Goal: Information Seeking & Learning: Learn about a topic

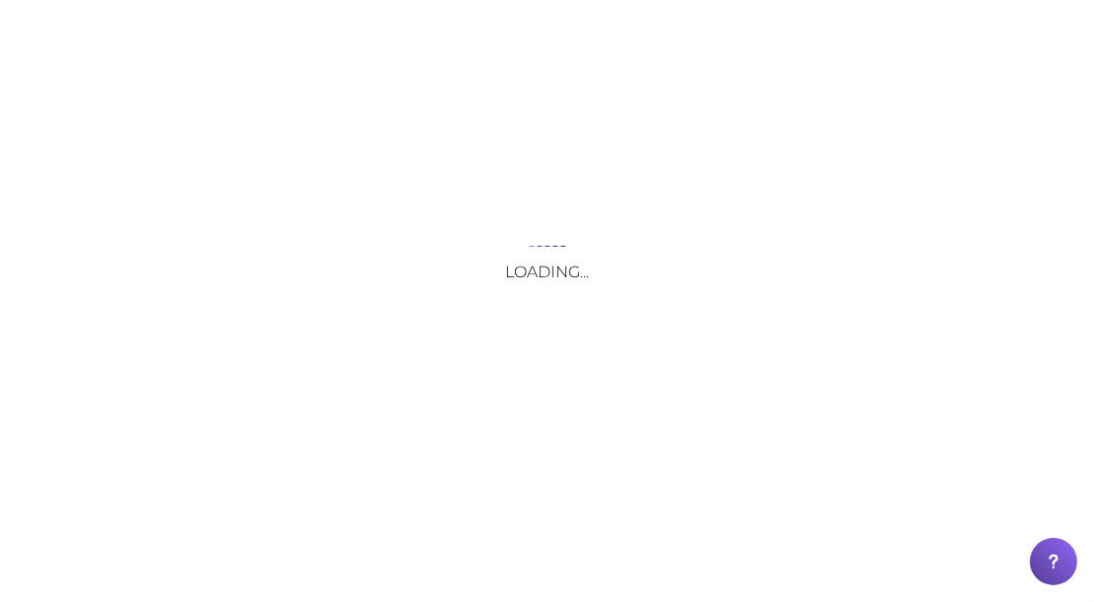
click at [113, 26] on div "Loading..." at bounding box center [547, 301] width 1094 height 602
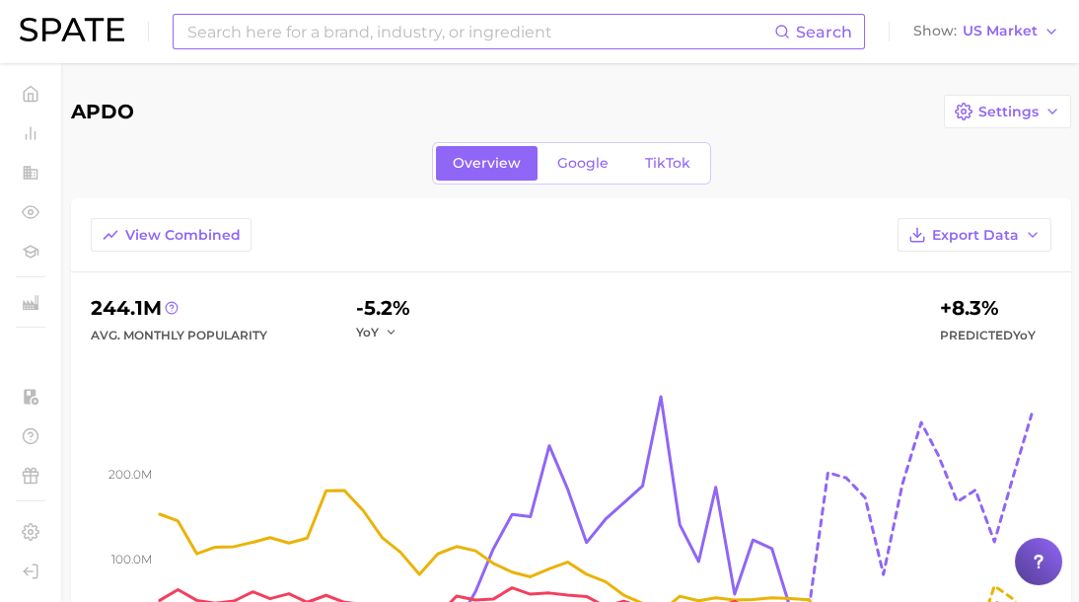
click at [297, 27] on input at bounding box center [479, 32] width 589 height 34
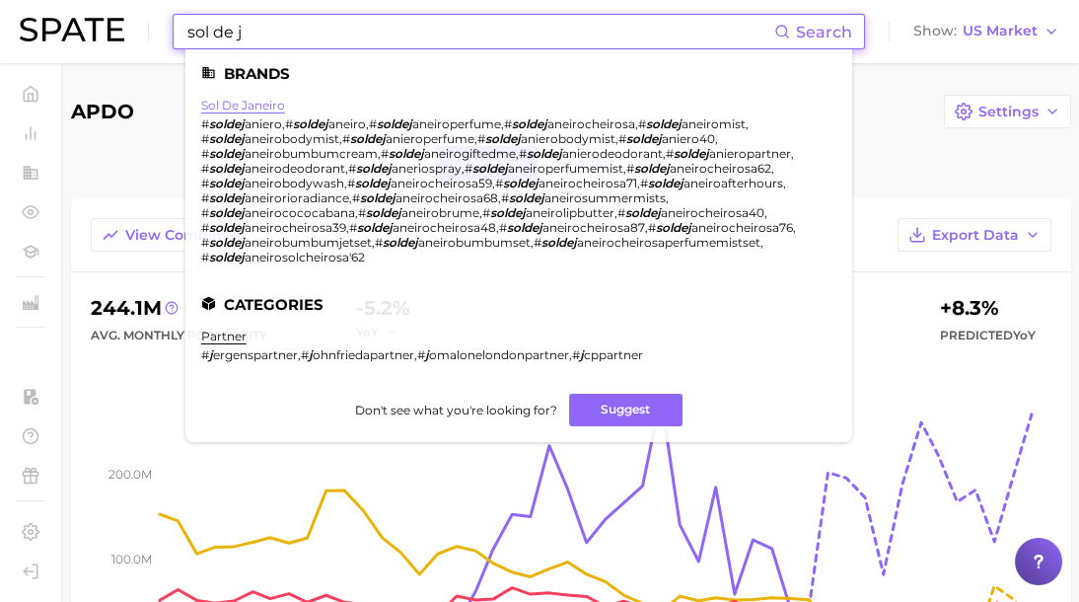
type input "sol de j"
click at [221, 101] on link "sol de janeiro" at bounding box center [243, 105] width 84 height 15
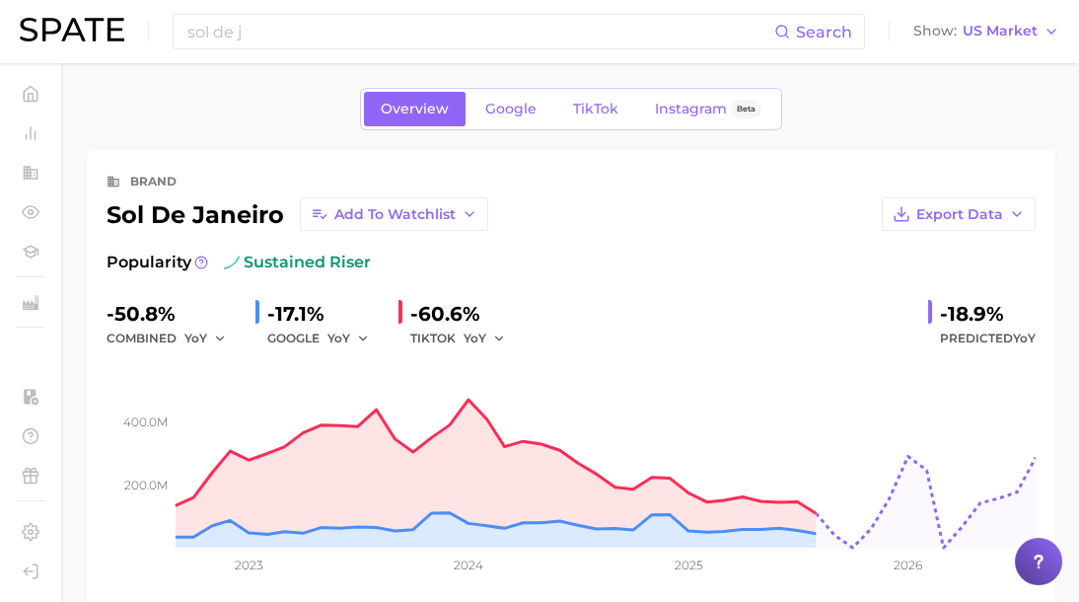
scroll to position [9, 0]
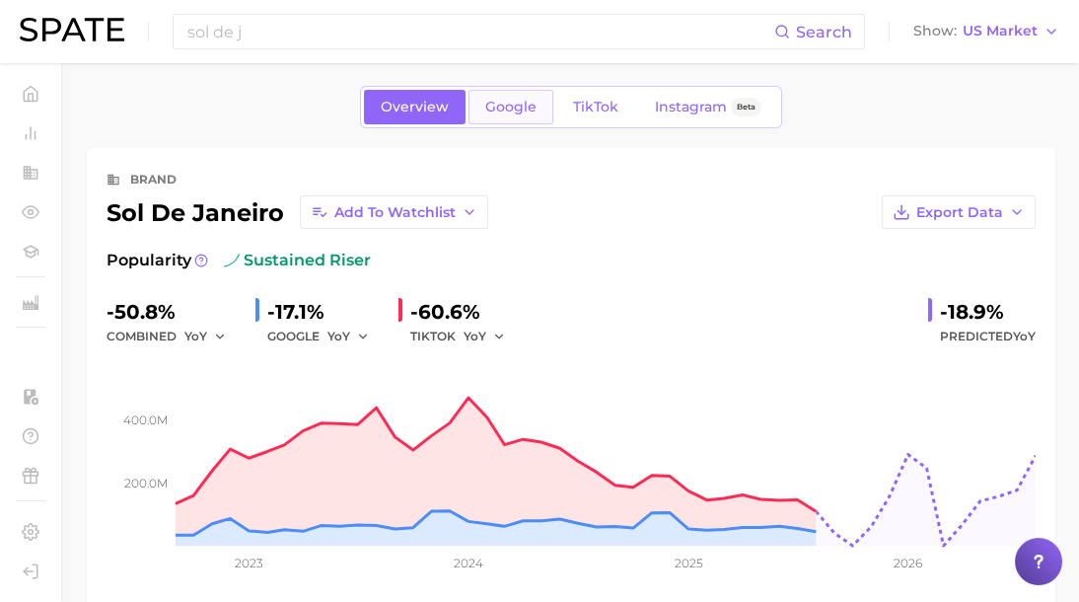
click at [518, 102] on span "Google" at bounding box center [510, 107] width 51 height 17
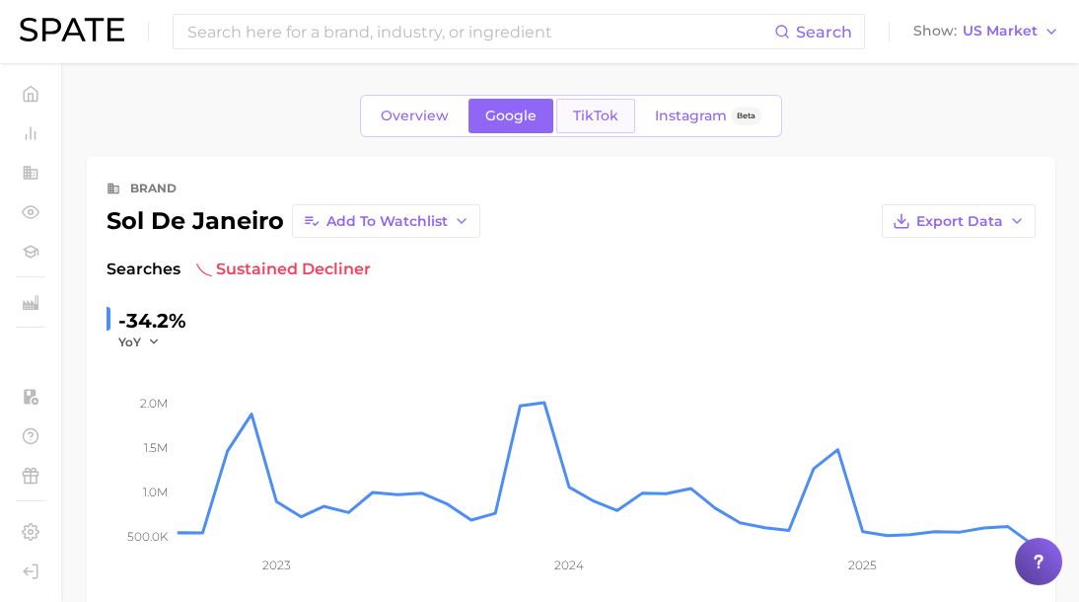
click at [603, 104] on link "TikTok" at bounding box center [595, 116] width 79 height 35
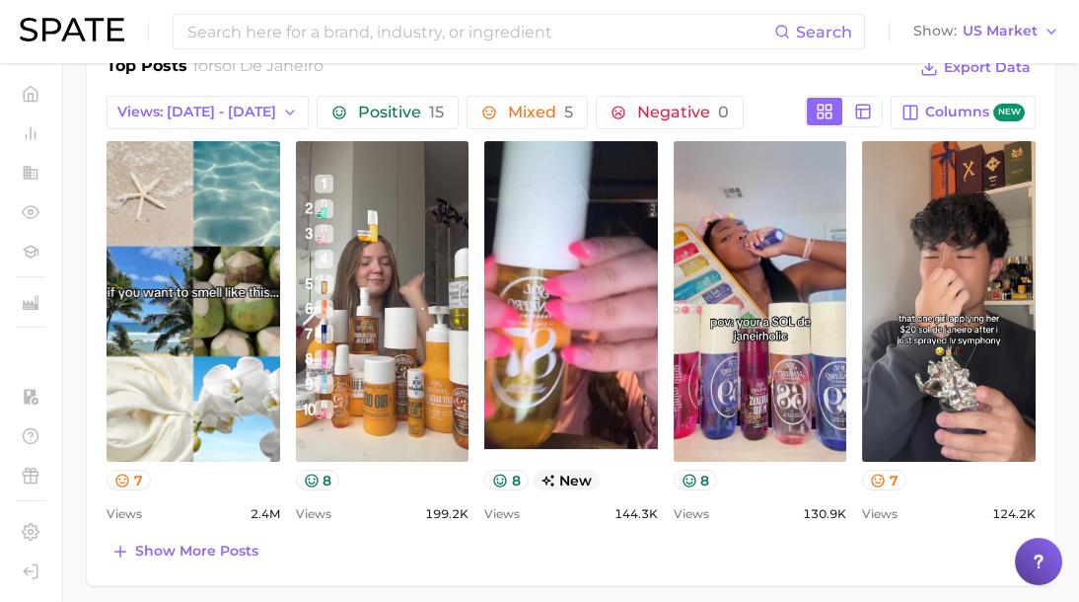
scroll to position [871, 0]
